Goal: Transaction & Acquisition: Purchase product/service

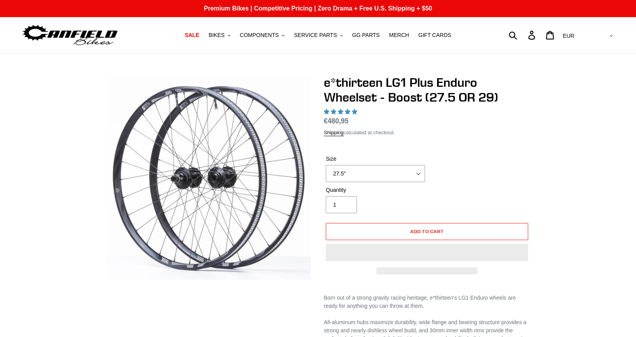
select select "highest-rating"
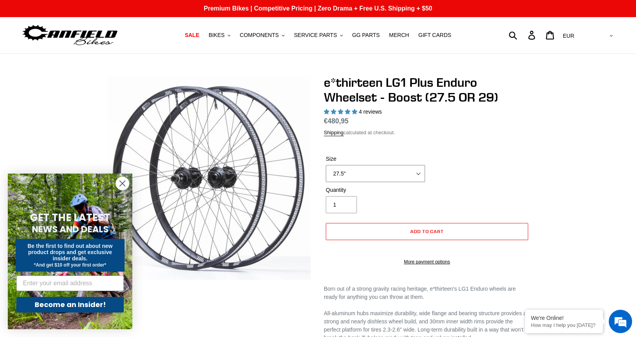
click at [415, 175] on select "27.5" 29"" at bounding box center [375, 173] width 99 height 17
select select "29""
click at [326, 165] on select "27.5" 29"" at bounding box center [375, 173] width 99 height 17
drag, startPoint x: 118, startPoint y: 184, endPoint x: 119, endPoint y: 188, distance: 4.8
click at [118, 184] on circle "Close dialog" at bounding box center [122, 183] width 13 height 13
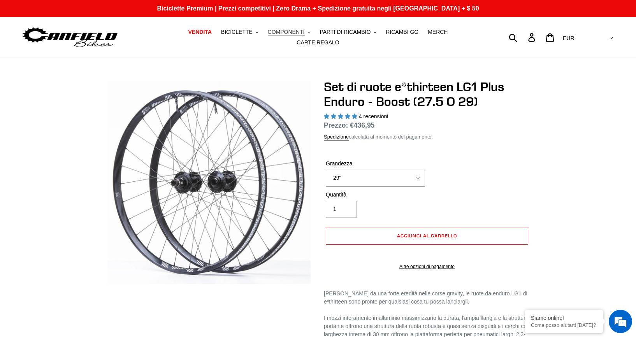
click at [288, 32] on span "COMPONENTI" at bounding box center [286, 32] width 37 height 7
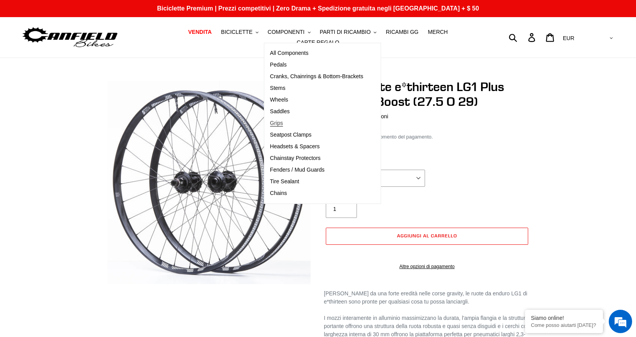
click at [281, 124] on span "Grips" at bounding box center [276, 123] width 13 height 7
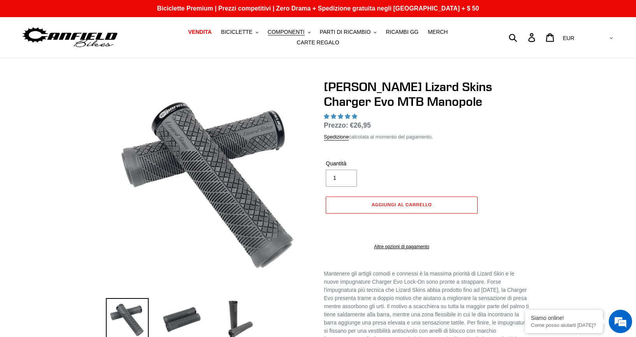
scroll to position [78, 0]
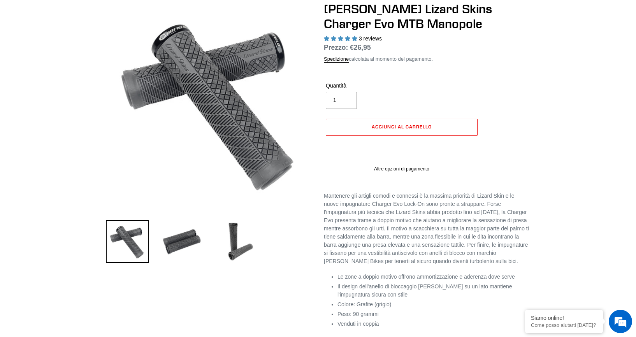
select select "highest-rating"
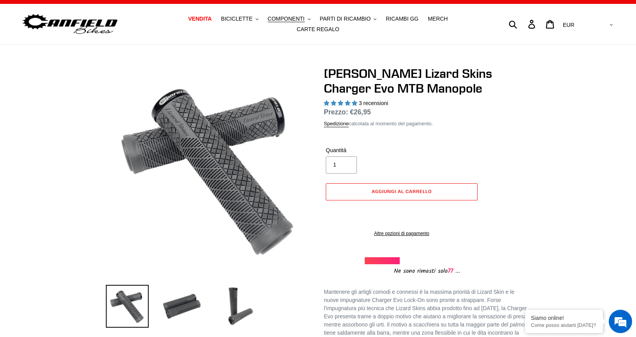
scroll to position [0, 0]
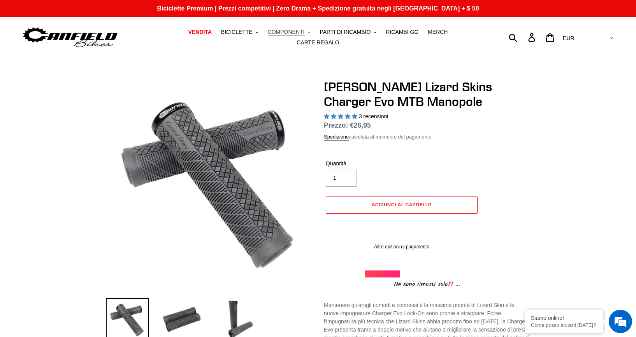
click at [292, 31] on span "COMPONENTI" at bounding box center [286, 32] width 37 height 7
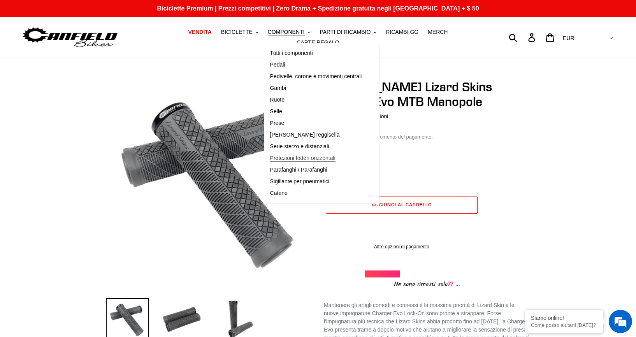
click at [306, 158] on span "Protezioni foderi orizzontali" at bounding box center [302, 158] width 65 height 7
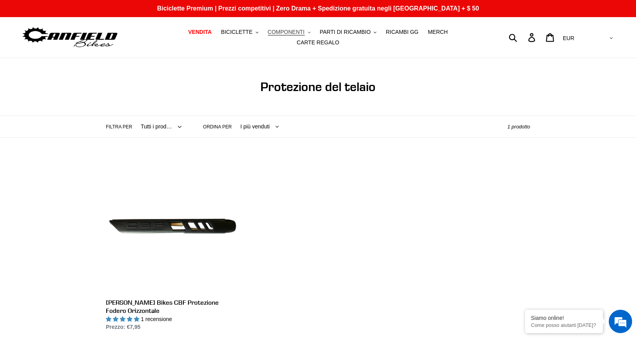
click at [289, 31] on span "COMPONENTI" at bounding box center [286, 32] width 37 height 7
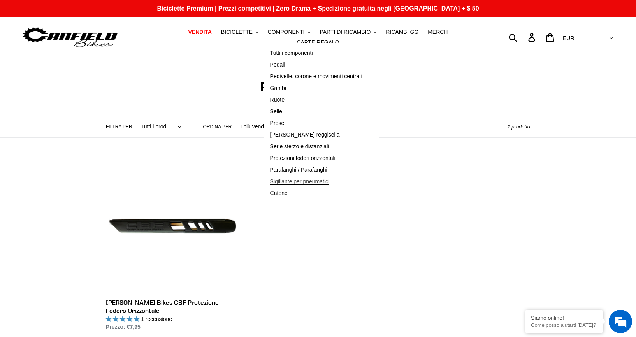
click at [295, 183] on span "Sigillante per pneumatici" at bounding box center [300, 181] width 60 height 7
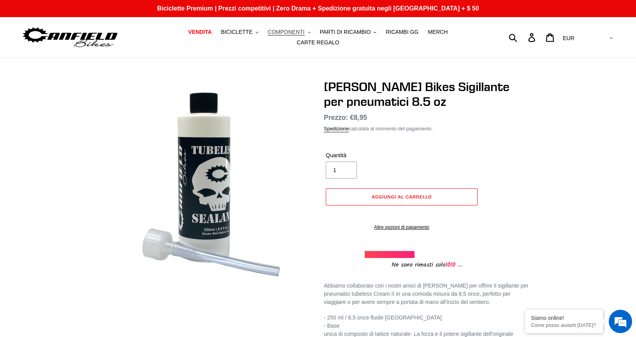
click at [291, 32] on span "COMPONENTI" at bounding box center [286, 32] width 37 height 7
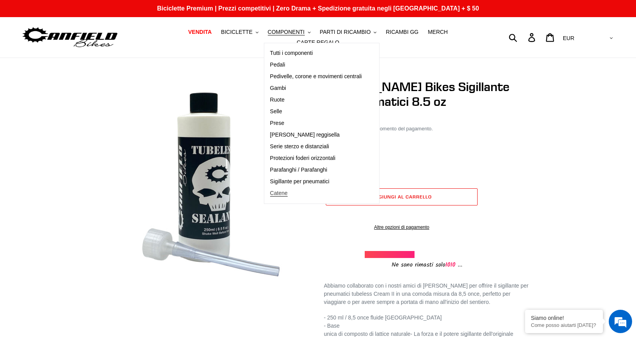
click at [285, 193] on span "Catene" at bounding box center [279, 193] width 18 height 7
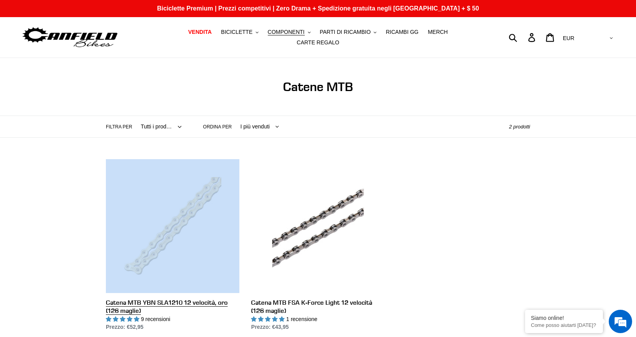
drag, startPoint x: 98, startPoint y: 302, endPoint x: 115, endPoint y: 300, distance: 16.8
click at [115, 300] on li "Catena MTB YBN SLA1210 12 velocità, oro (126 maglie) Catena MTB YBN SLA1210 12 …" at bounding box center [166, 252] width 145 height 186
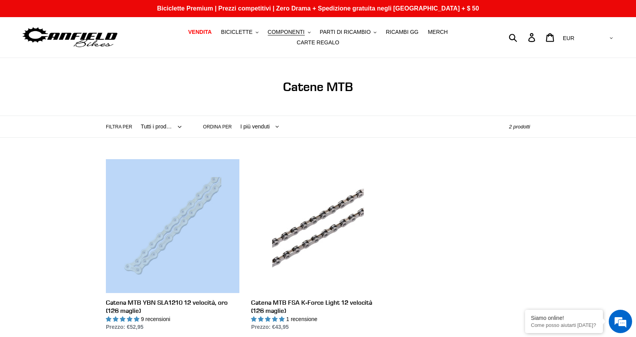
drag, startPoint x: 115, startPoint y: 300, endPoint x: 100, endPoint y: 302, distance: 15.7
click at [100, 302] on li "Catena MTB YBN SLA1210 12 velocità, oro (126 maglie) Catena MTB YBN SLA1210 12 …" at bounding box center [166, 252] width 145 height 186
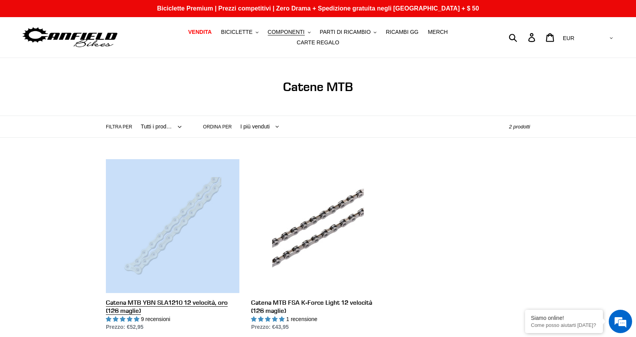
drag, startPoint x: 105, startPoint y: 301, endPoint x: 218, endPoint y: 316, distance: 113.9
click at [218, 316] on li "Catena MTB YBN SLA1210 12 velocità, oro (126 maglie) Catena MTB YBN SLA1210 12 …" at bounding box center [166, 252] width 145 height 186
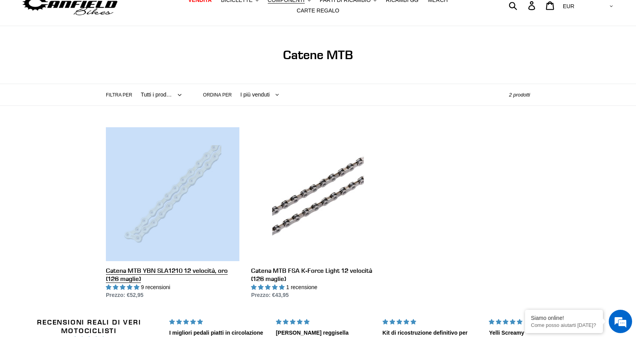
scroll to position [78, 0]
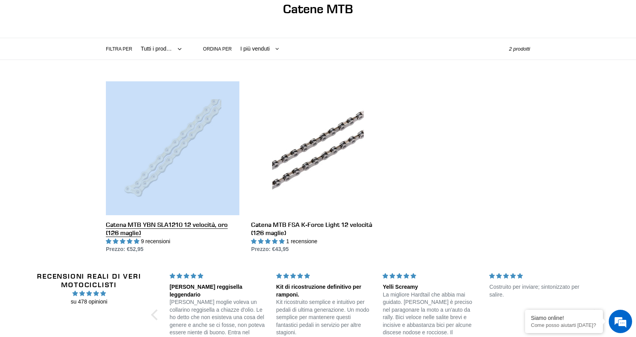
click at [159, 240] on link "Catena MTB YBN SLA1210 12 velocità, oro (126 maglie)" at bounding box center [173, 167] width 134 height 172
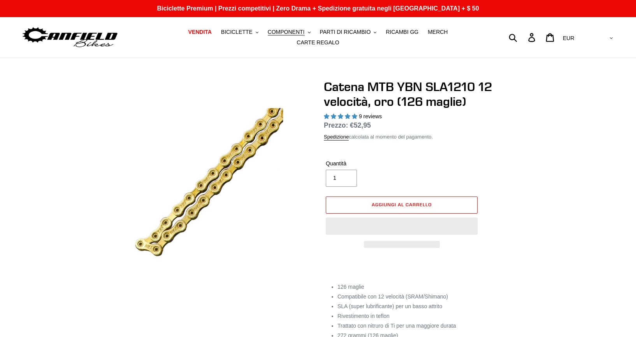
select select "highest-rating"
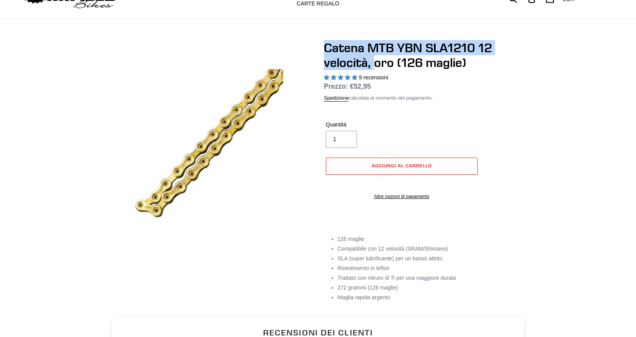
drag, startPoint x: 323, startPoint y: 46, endPoint x: 373, endPoint y: 63, distance: 53.3
click at [373, 63] on div "Catena MTB YBN SLA1210 12 velocità, oro (126 maglie) 9 recensioni Prezzo di lis…" at bounding box center [421, 174] width 218 height 268
copy h1 "Catena MTB YBN SLA1210 12 velocità,"
